Goal: Task Accomplishment & Management: Manage account settings

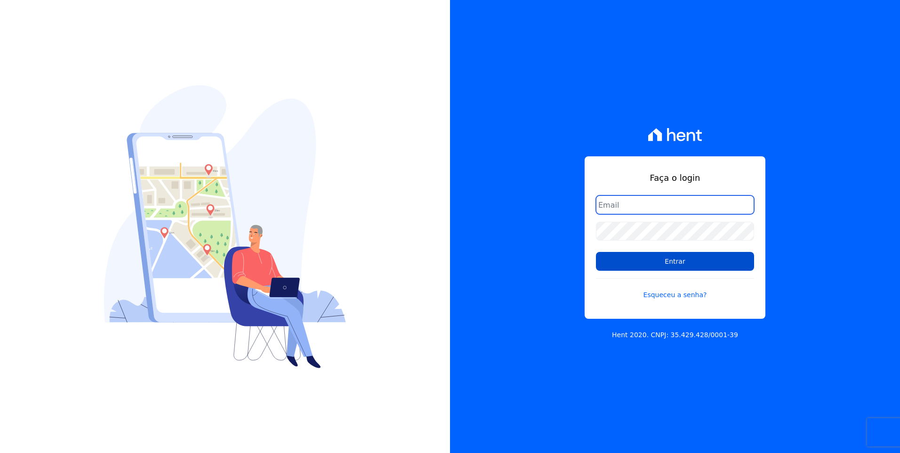
type input "[EMAIL_ADDRESS][DOMAIN_NAME]"
click at [733, 268] on input "Entrar" at bounding box center [675, 261] width 158 height 19
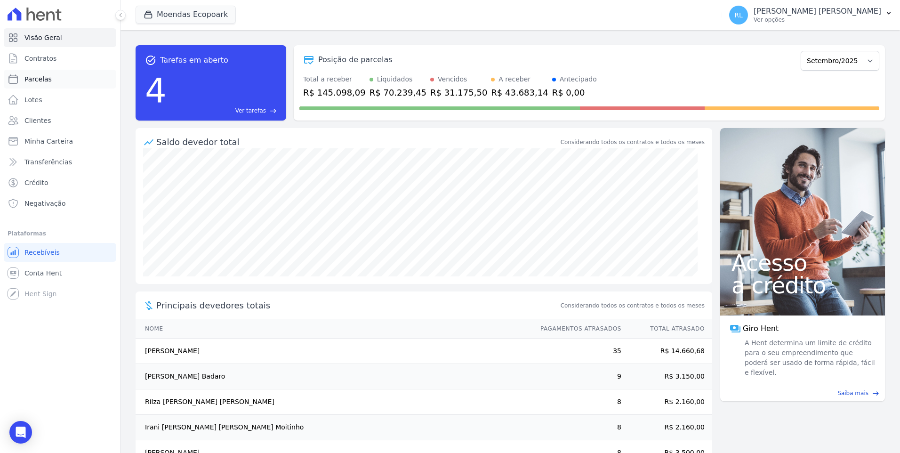
click at [50, 76] on link "Parcelas" at bounding box center [60, 79] width 113 height 19
select select
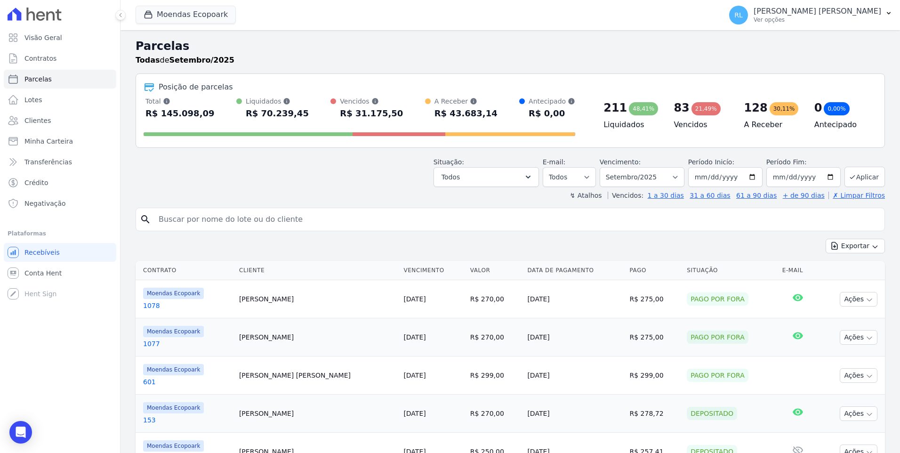
click at [187, 215] on input "search" at bounding box center [517, 219] width 728 height 19
type input "damille"
select select
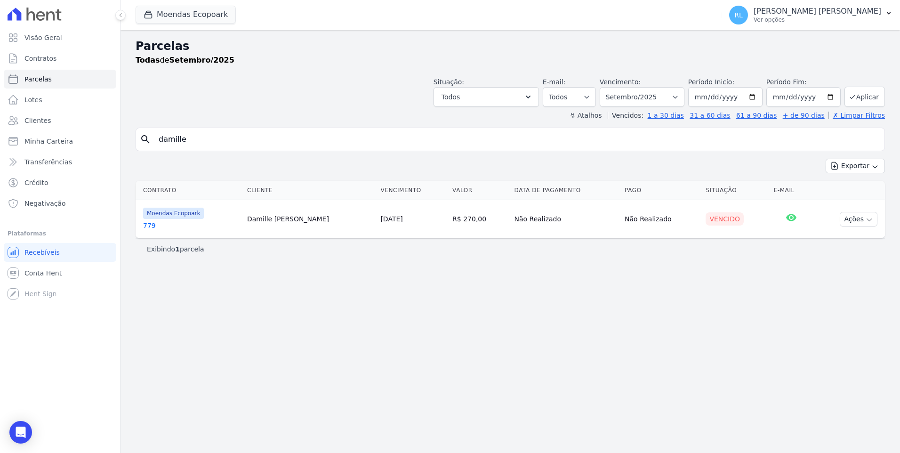
click at [155, 226] on link "779" at bounding box center [191, 225] width 97 height 9
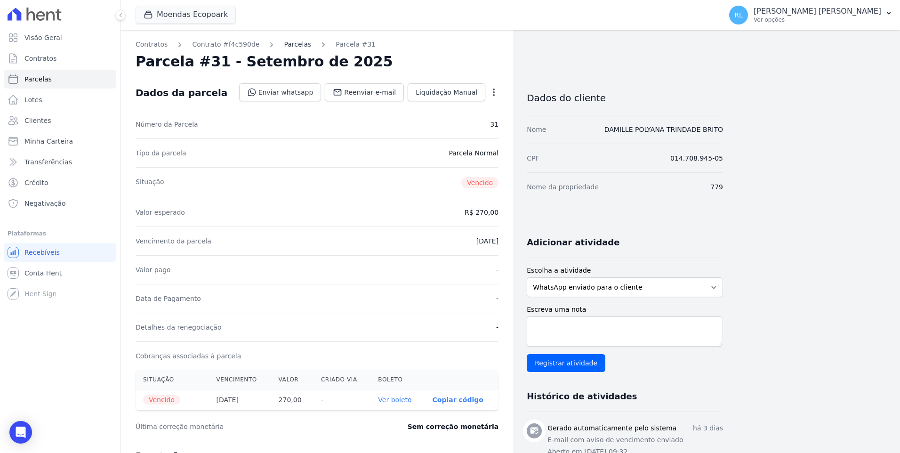
click at [284, 43] on link "Parcelas" at bounding box center [297, 45] width 27 height 10
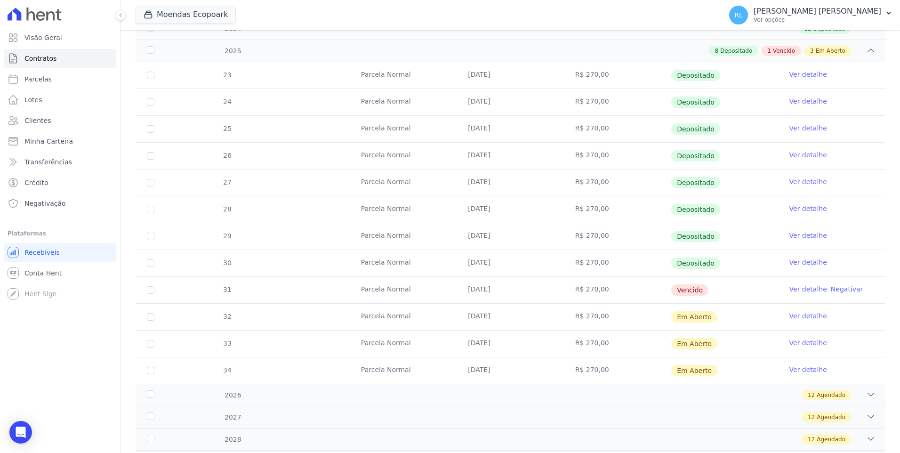
scroll to position [273, 0]
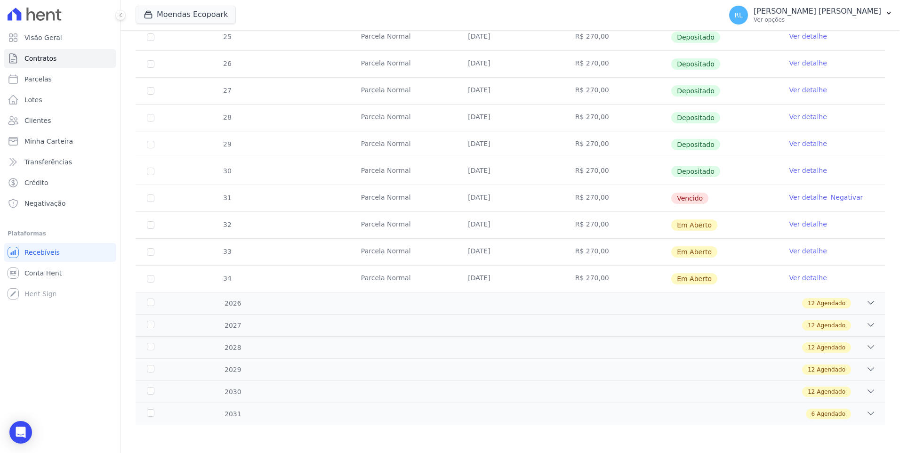
click at [146, 201] on td "31" at bounding box center [151, 198] width 30 height 26
click at [151, 201] on input "checkbox" at bounding box center [151, 199] width 8 height 8
checkbox input "true"
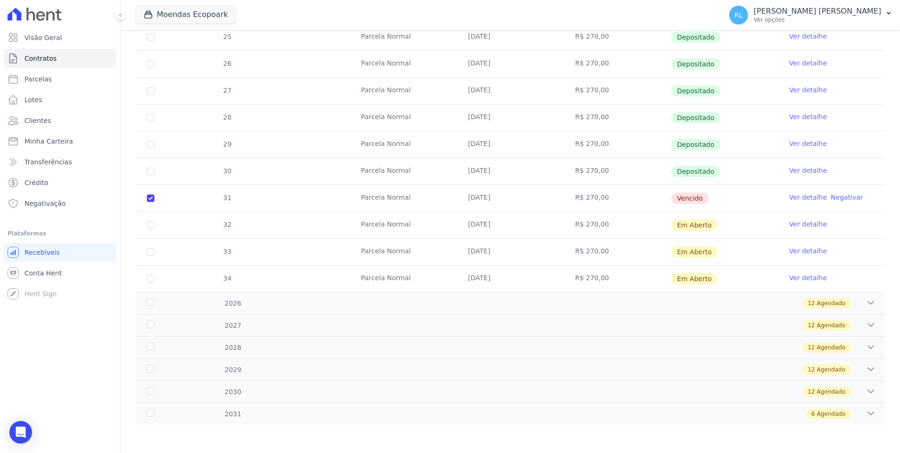
click at [154, 229] on td "32" at bounding box center [151, 225] width 30 height 26
click at [154, 228] on input "checkbox" at bounding box center [151, 225] width 8 height 8
checkbox input "true"
click at [151, 250] on input "checkbox" at bounding box center [151, 252] width 8 height 8
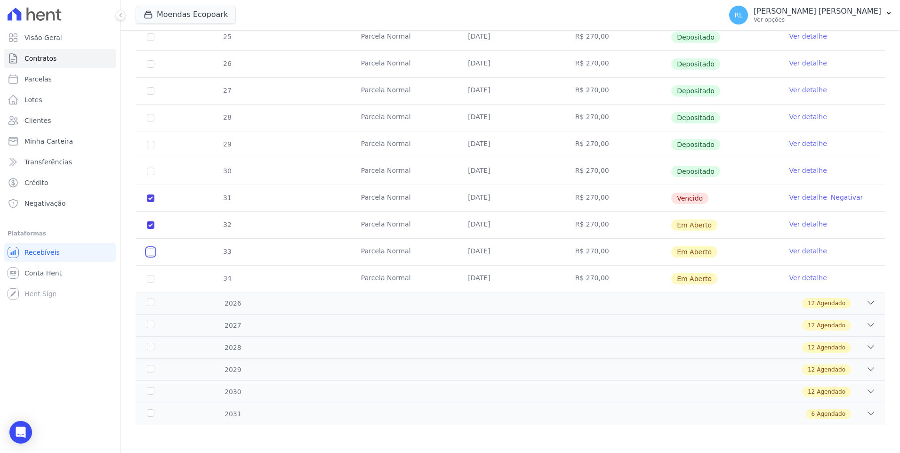
checkbox input "true"
click at [151, 282] on input "checkbox" at bounding box center [151, 279] width 8 height 8
checkbox input "true"
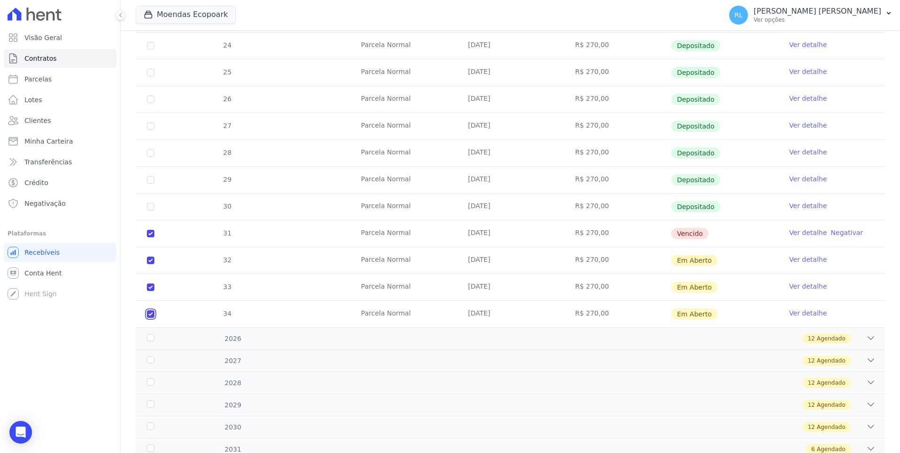
scroll to position [0, 0]
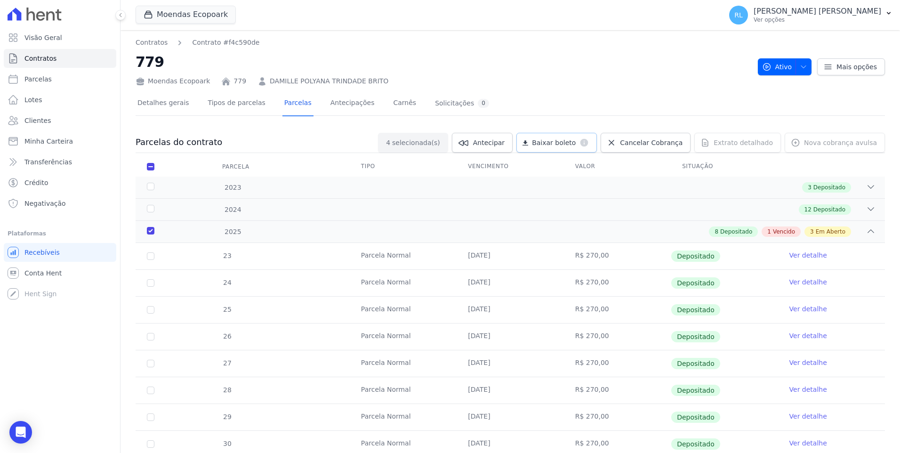
click at [574, 144] on span "Baixar boleto" at bounding box center [554, 142] width 44 height 9
click at [60, 159] on span "Transferências" at bounding box center [48, 161] width 48 height 9
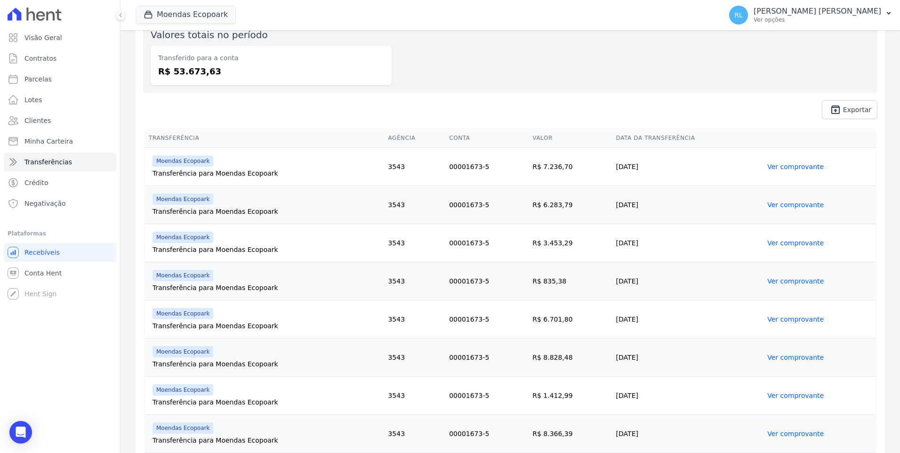
scroll to position [206, 0]
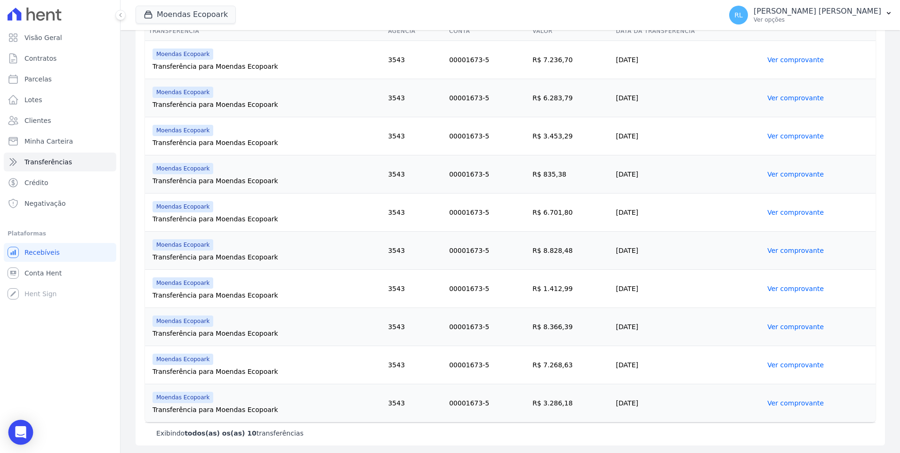
click at [22, 427] on div "Open Intercom Messenger" at bounding box center [20, 432] width 25 height 25
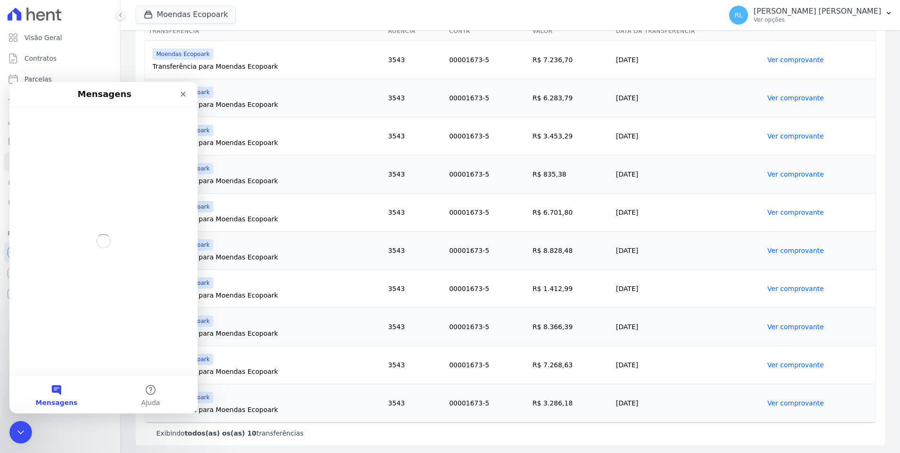
scroll to position [0, 0]
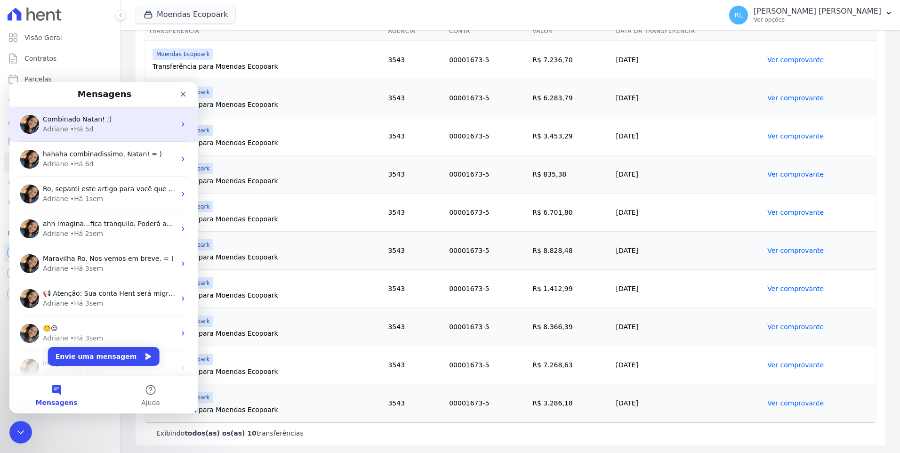
click at [79, 122] on span "Combinado Natan! ;)" at bounding box center [77, 119] width 69 height 8
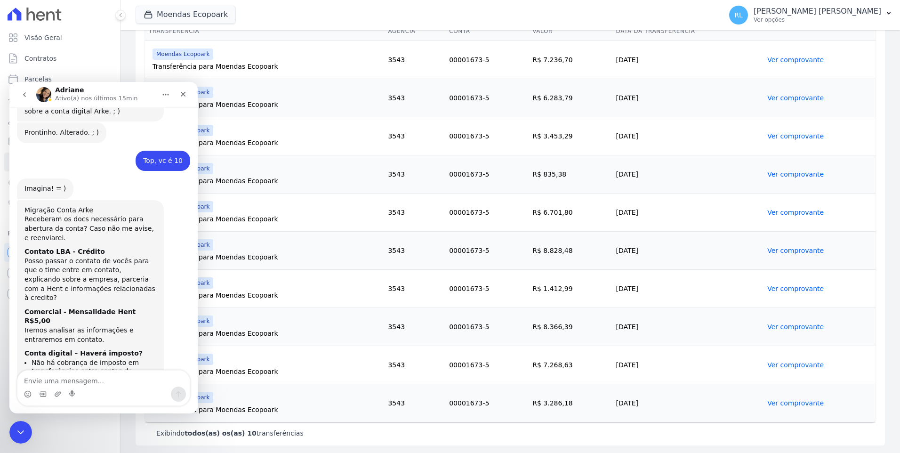
scroll to position [269, 0]
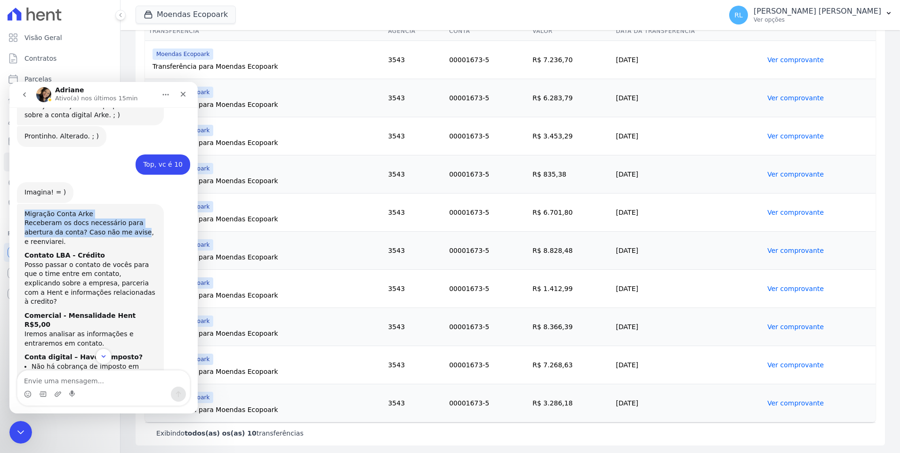
drag, startPoint x: 25, startPoint y: 186, endPoint x: 107, endPoint y: 208, distance: 84.9
click at [107, 210] on div "Migração Conta Arke Receberam os docs necessário para abertura da conta? Caso n…" at bounding box center [90, 318] width 132 height 216
drag, startPoint x: 107, startPoint y: 208, endPoint x: 154, endPoint y: 216, distance: 47.4
click at [154, 251] on div "Contato LBA - Crédito" at bounding box center [90, 255] width 132 height 9
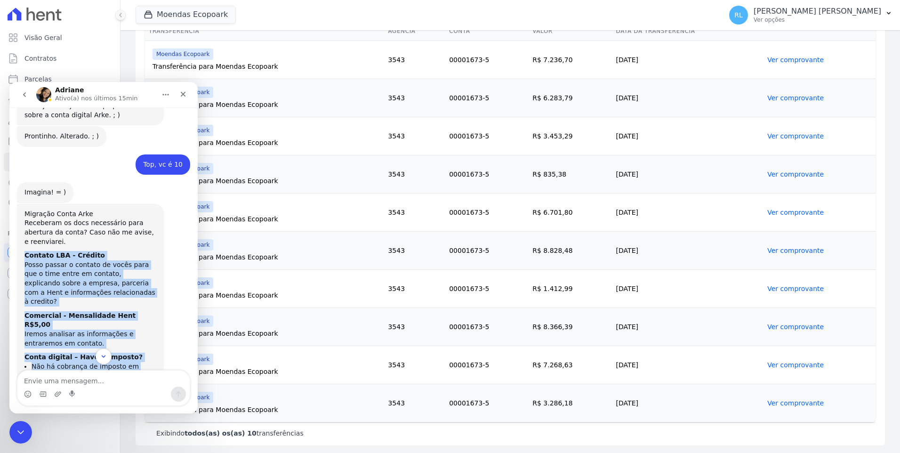
drag, startPoint x: 25, startPoint y: 218, endPoint x: 151, endPoint y: 340, distance: 175.5
click at [151, 340] on div "Migração Conta Arke Receberam os docs necessário para abertura da conta? Caso n…" at bounding box center [90, 318] width 132 height 216
copy div "Contato LBA - Crédito Posso passar o contato de vocês para que o time entre em …"
